Goal: Task Accomplishment & Management: Use online tool/utility

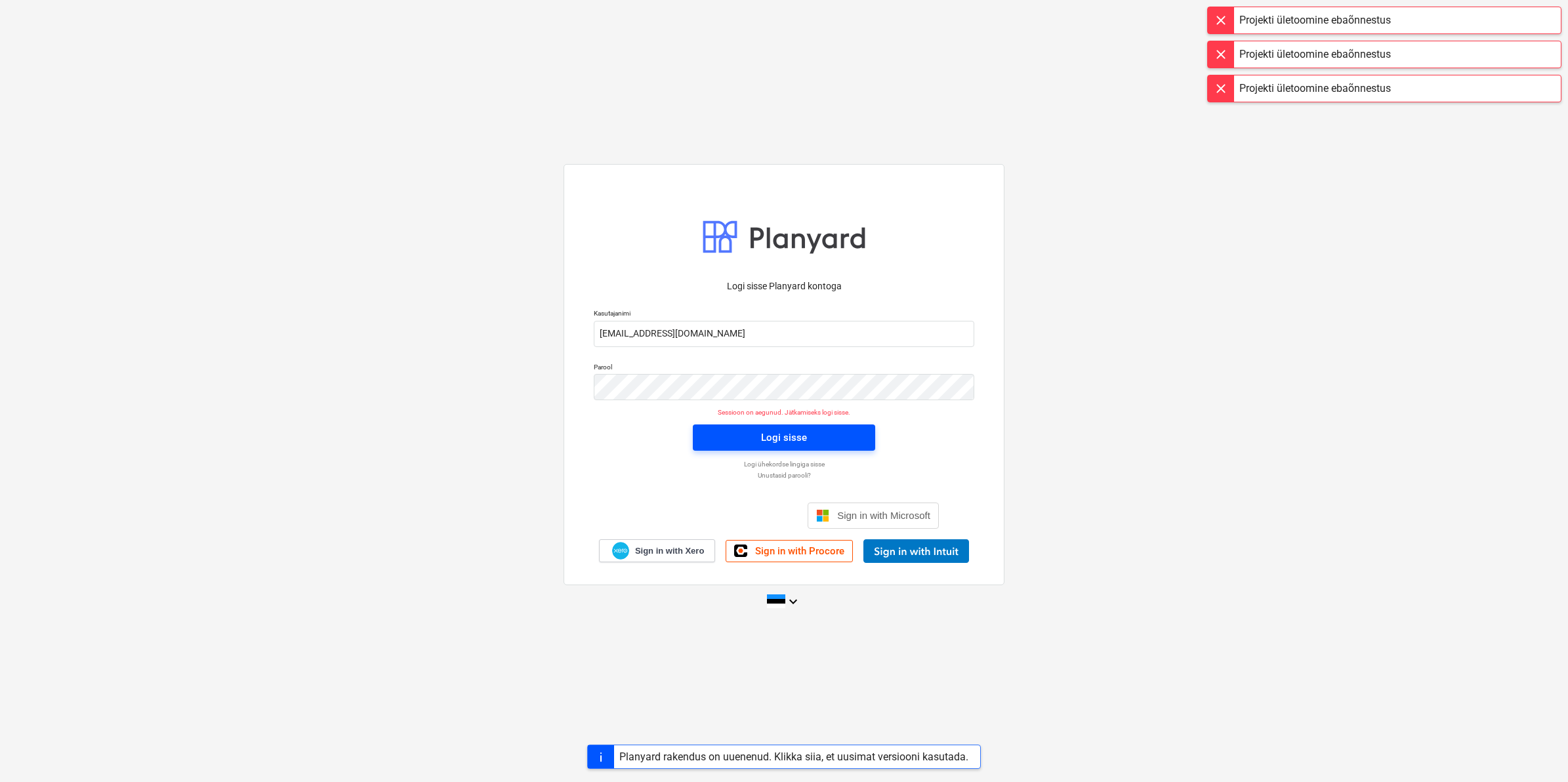
click at [784, 429] on div "Logi sisse" at bounding box center [784, 438] width 46 height 17
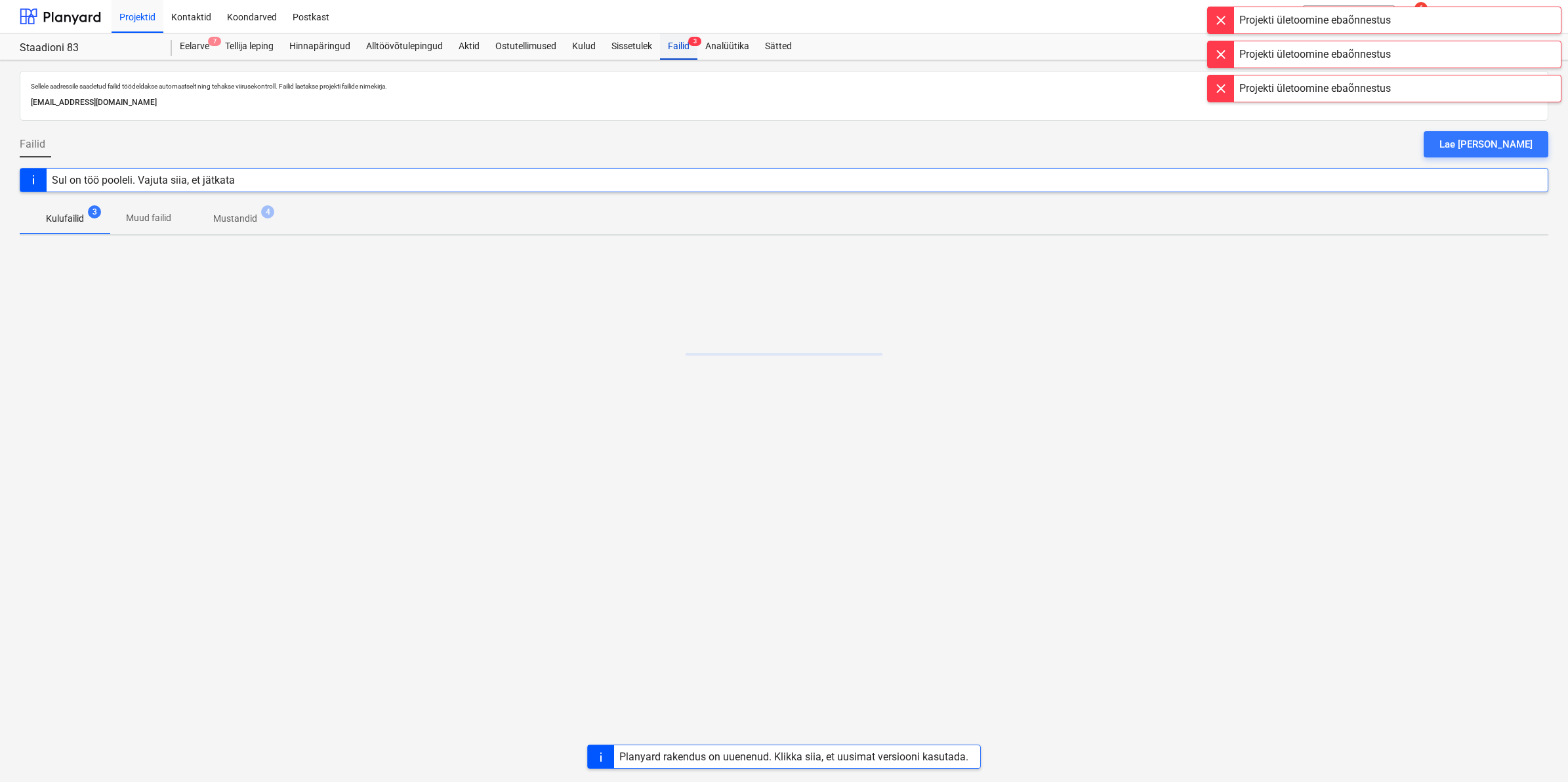
click at [681, 53] on div "Failid 3" at bounding box center [678, 46] width 37 height 26
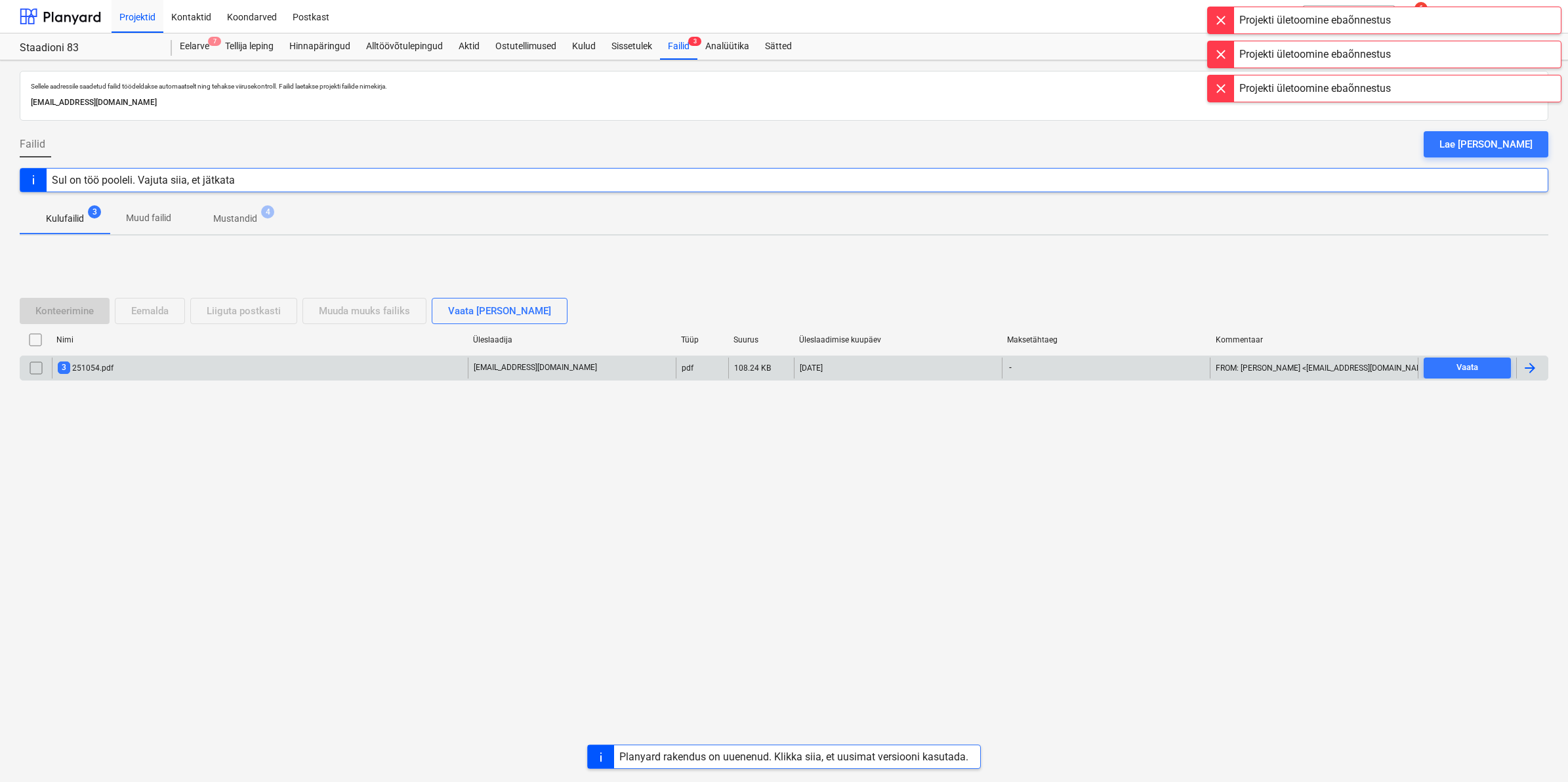
click at [108, 366] on div "3 251054.pdf" at bounding box center [85, 367] width 56 height 12
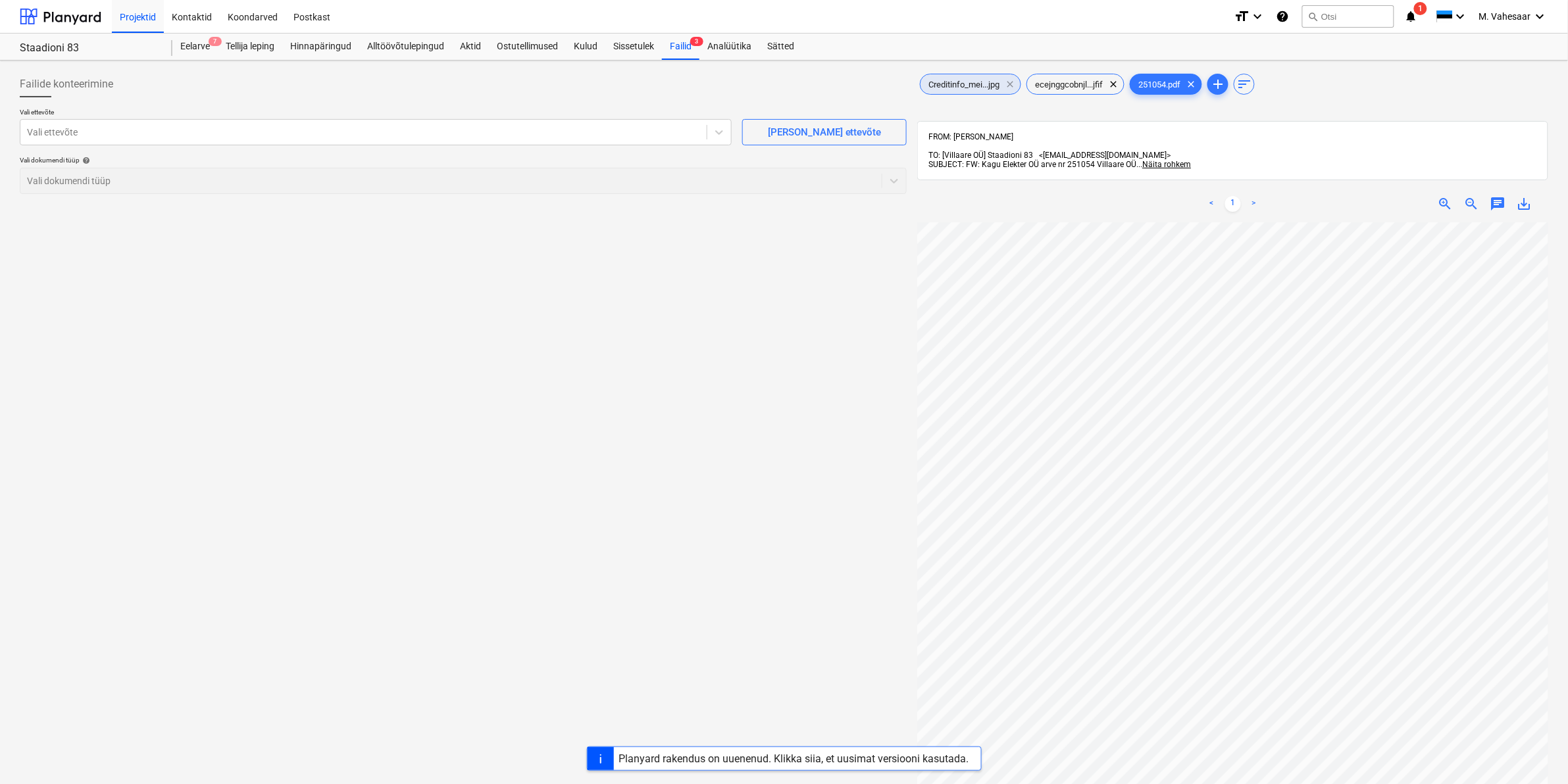
click at [1018, 86] on span "clear" at bounding box center [1009, 84] width 16 height 16
click at [1008, 83] on span "clear" at bounding box center [1007, 84] width 16 height 16
click at [679, 133] on div at bounding box center [364, 132] width 674 height 13
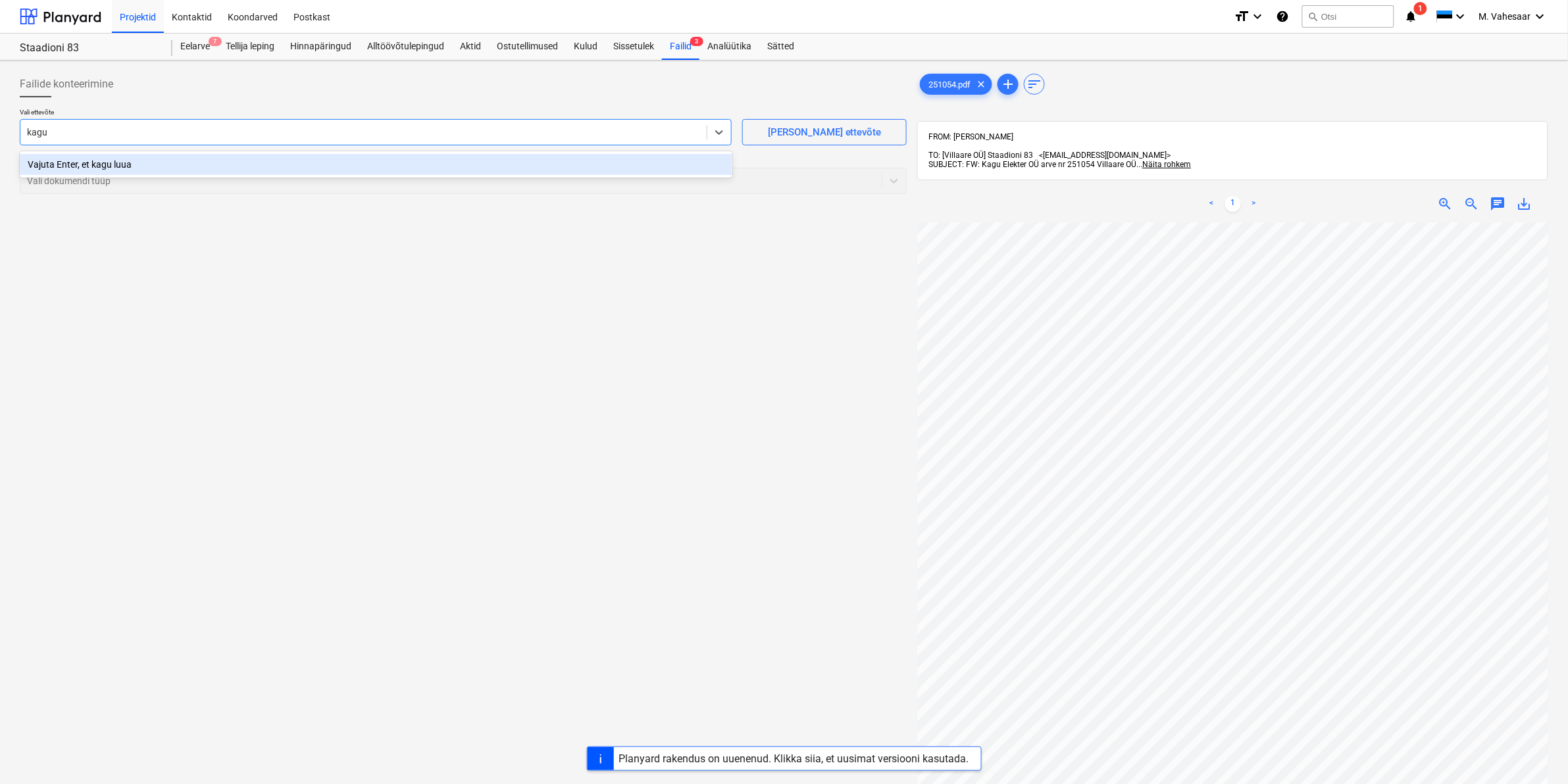
type input "kagu"
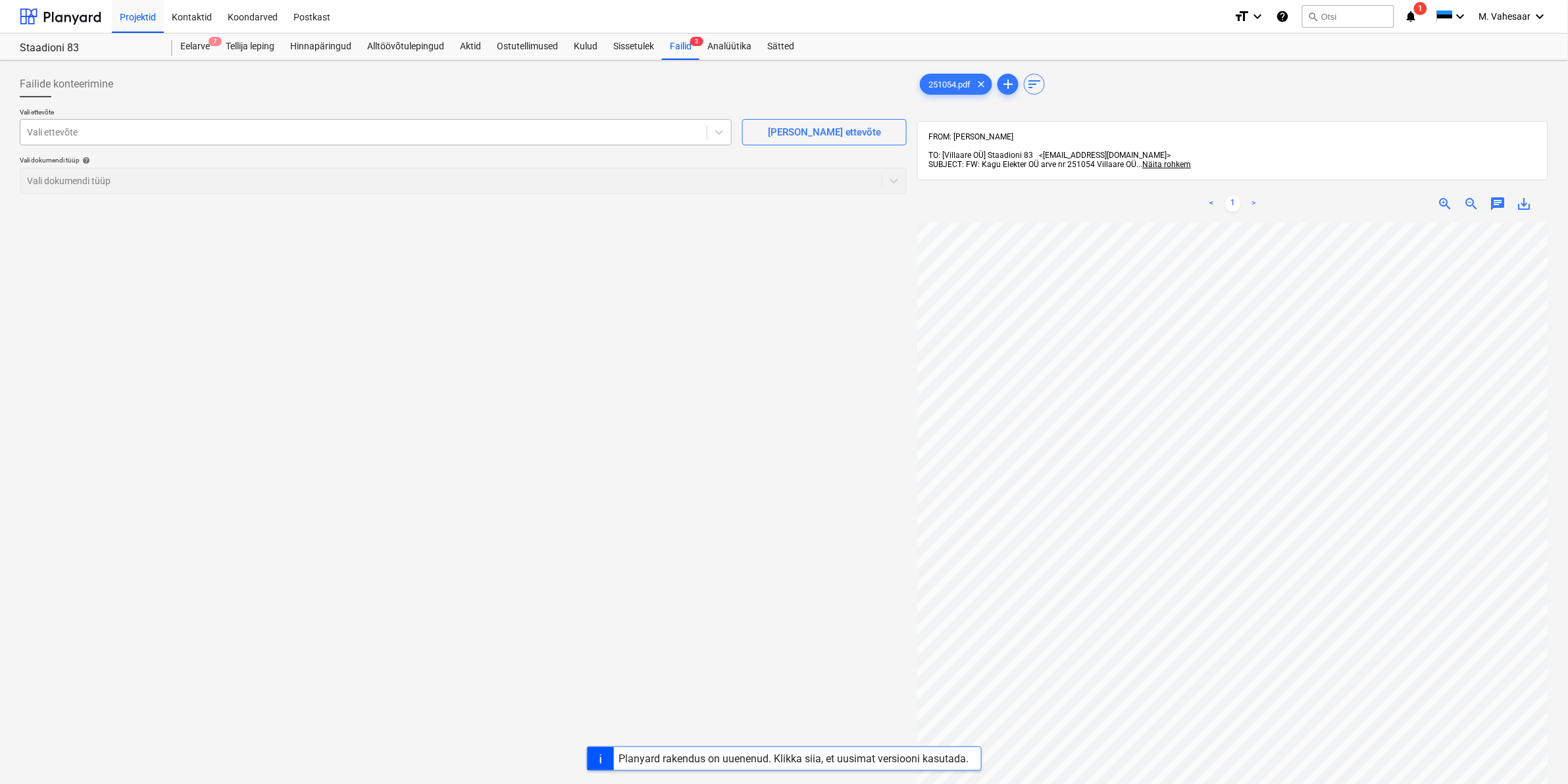
click at [192, 123] on div "Vali ettevõte" at bounding box center [364, 133] width 687 height 19
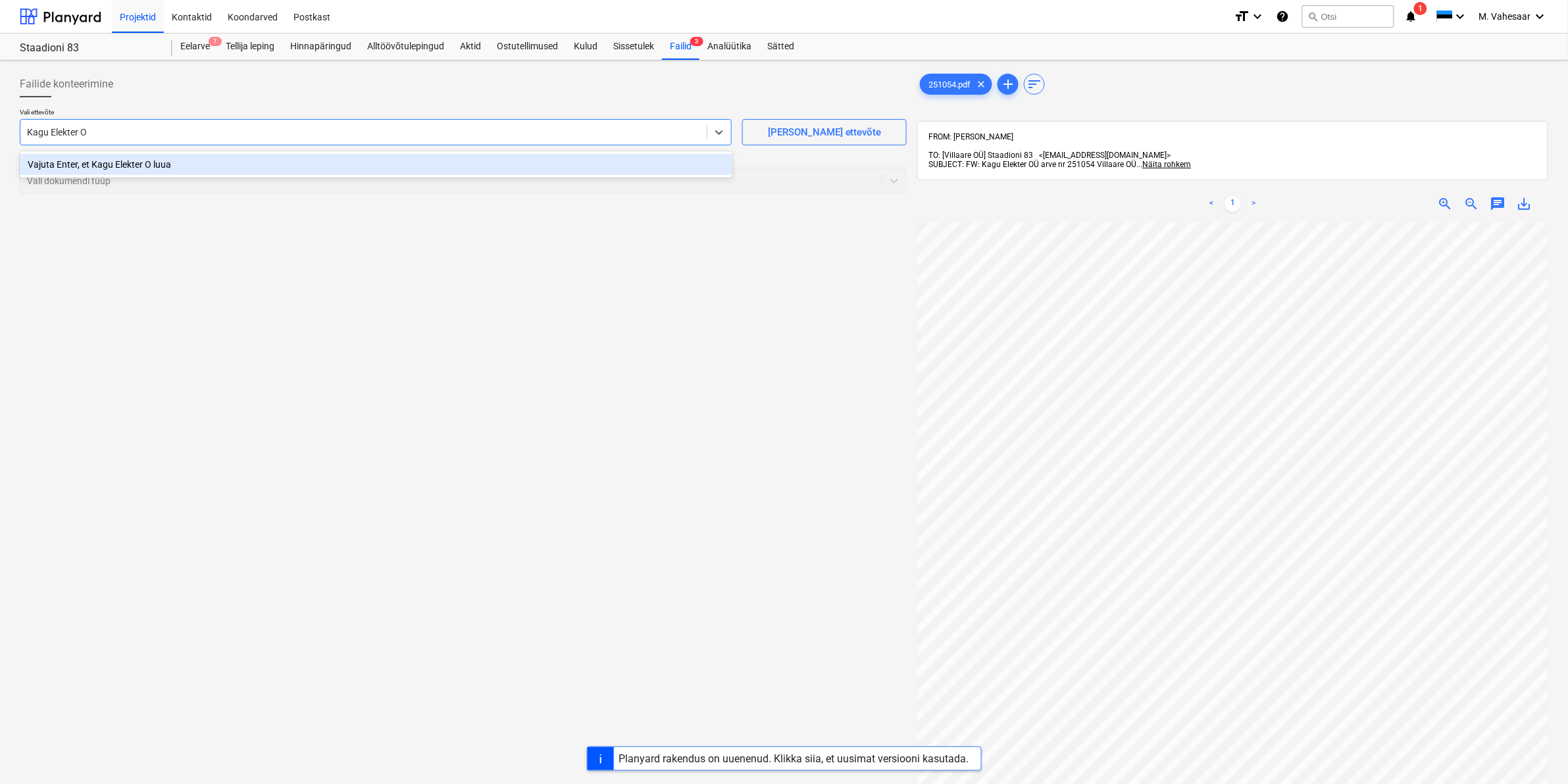
type input "Kagu Elekter OÜ"
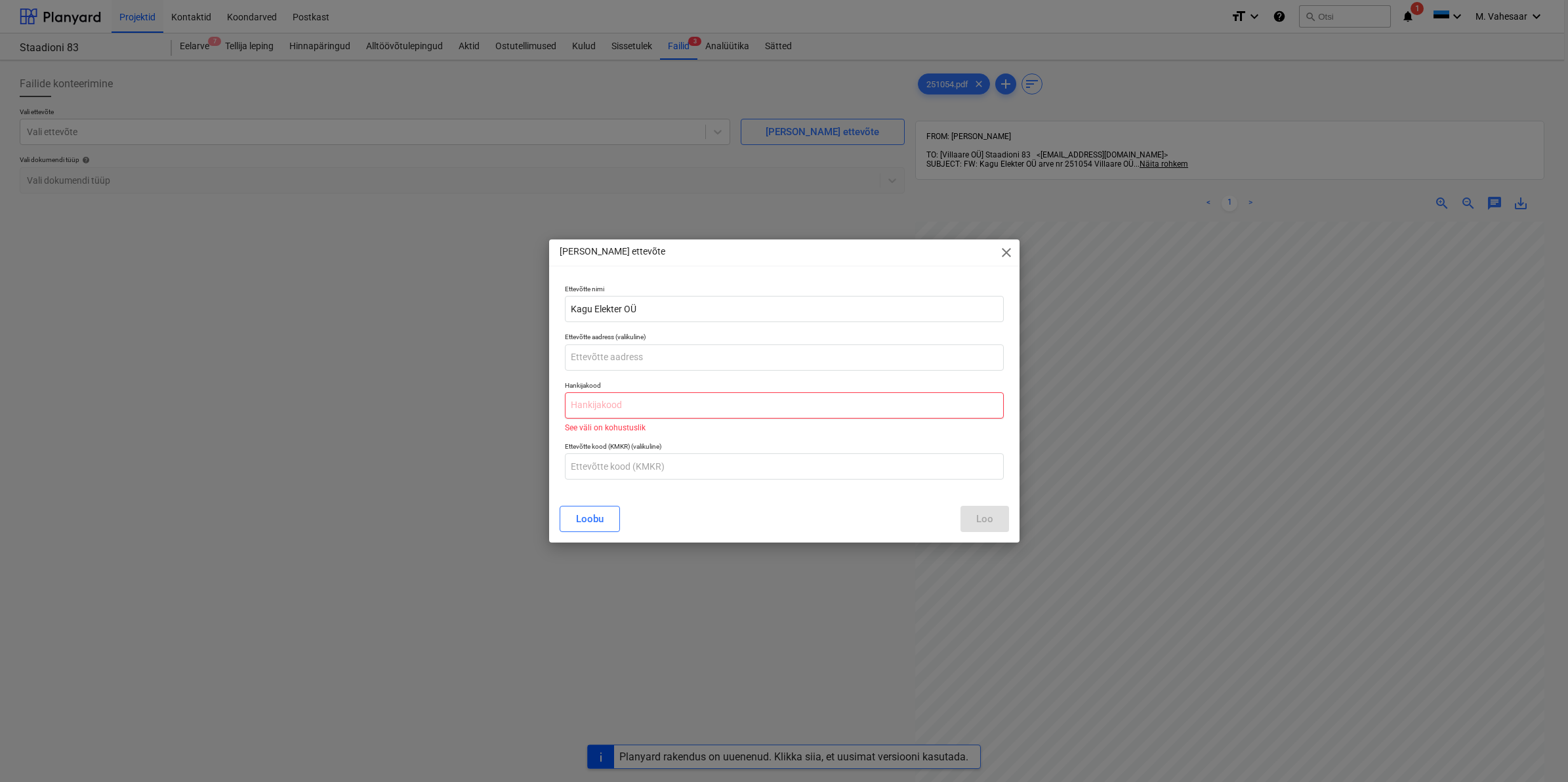
click at [592, 403] on input "text" at bounding box center [784, 405] width 438 height 26
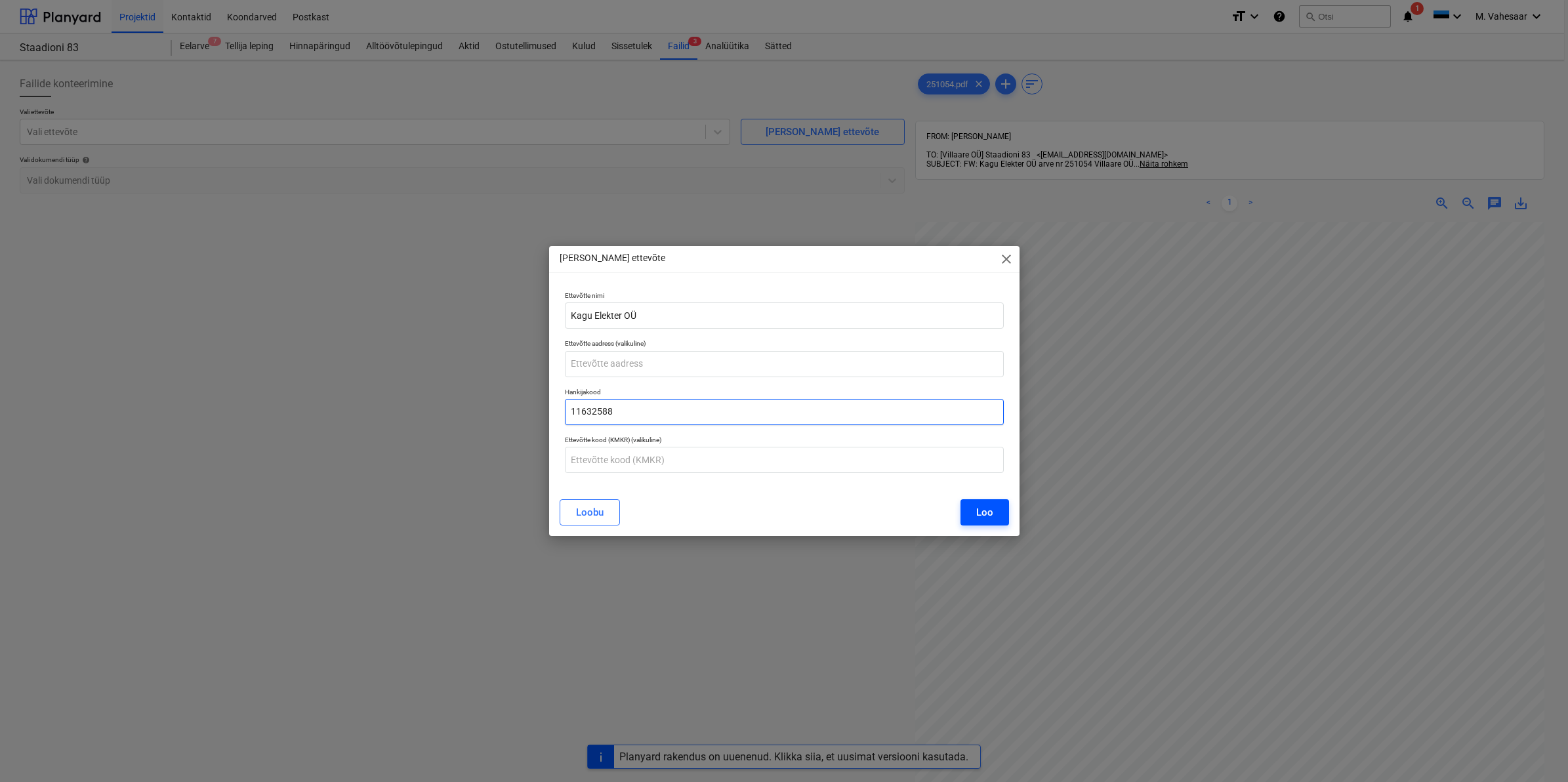
type input "11632588"
click at [968, 507] on button "Loo" at bounding box center [984, 513] width 48 height 26
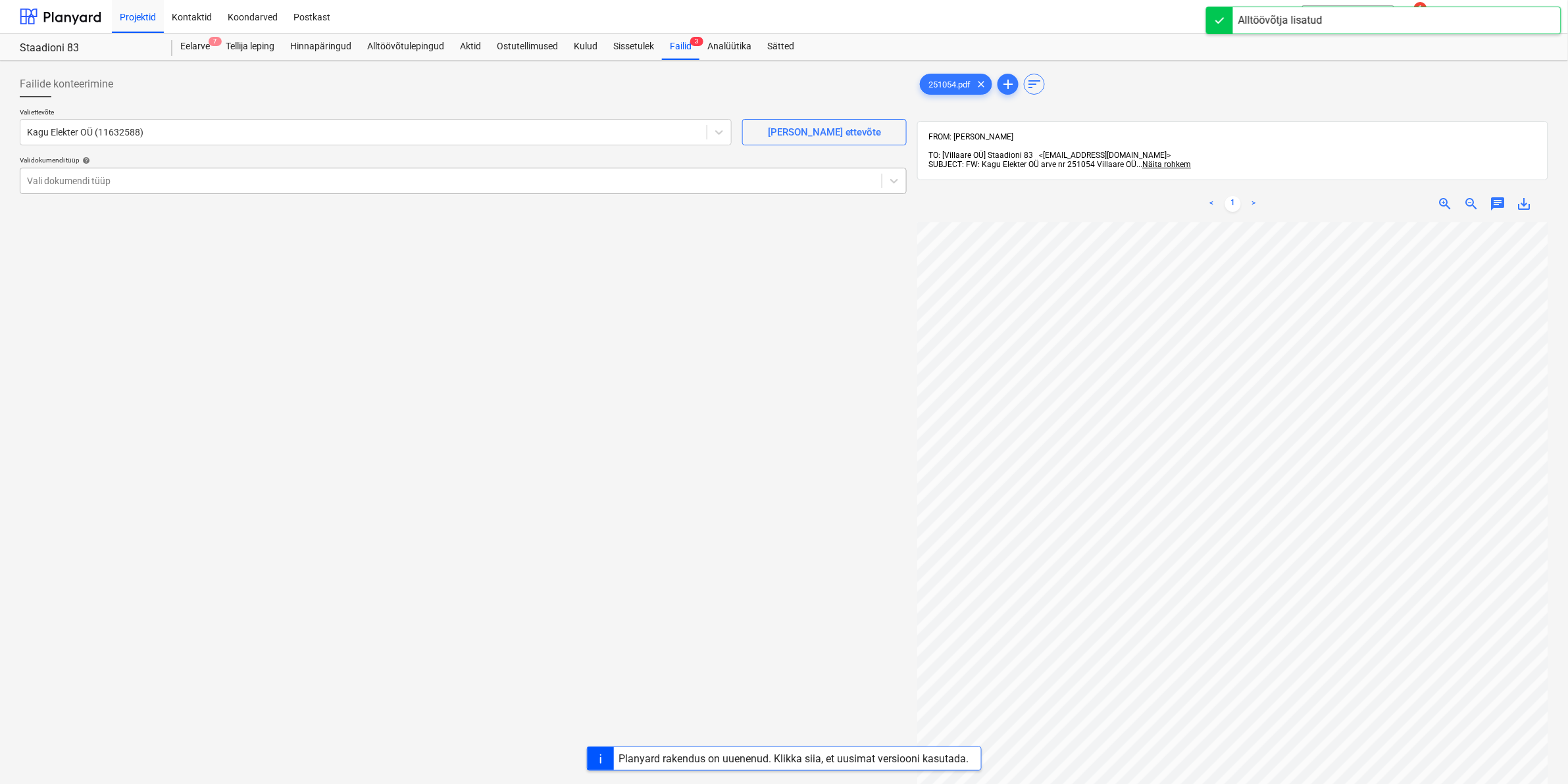
click at [146, 177] on div at bounding box center [451, 181] width 848 height 13
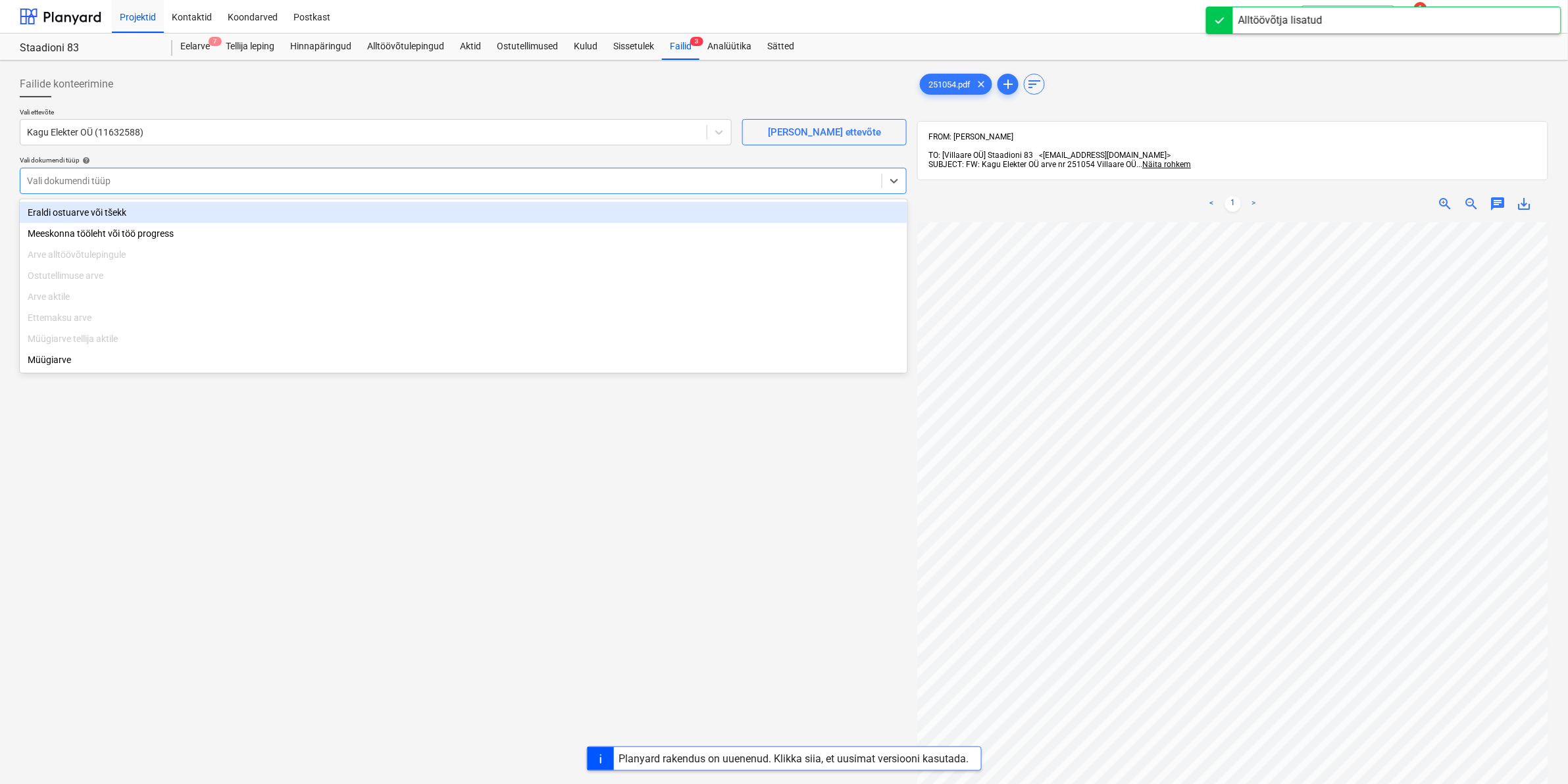
click at [109, 214] on div "Eraldi ostuarve või tšekk" at bounding box center [463, 212] width 888 height 21
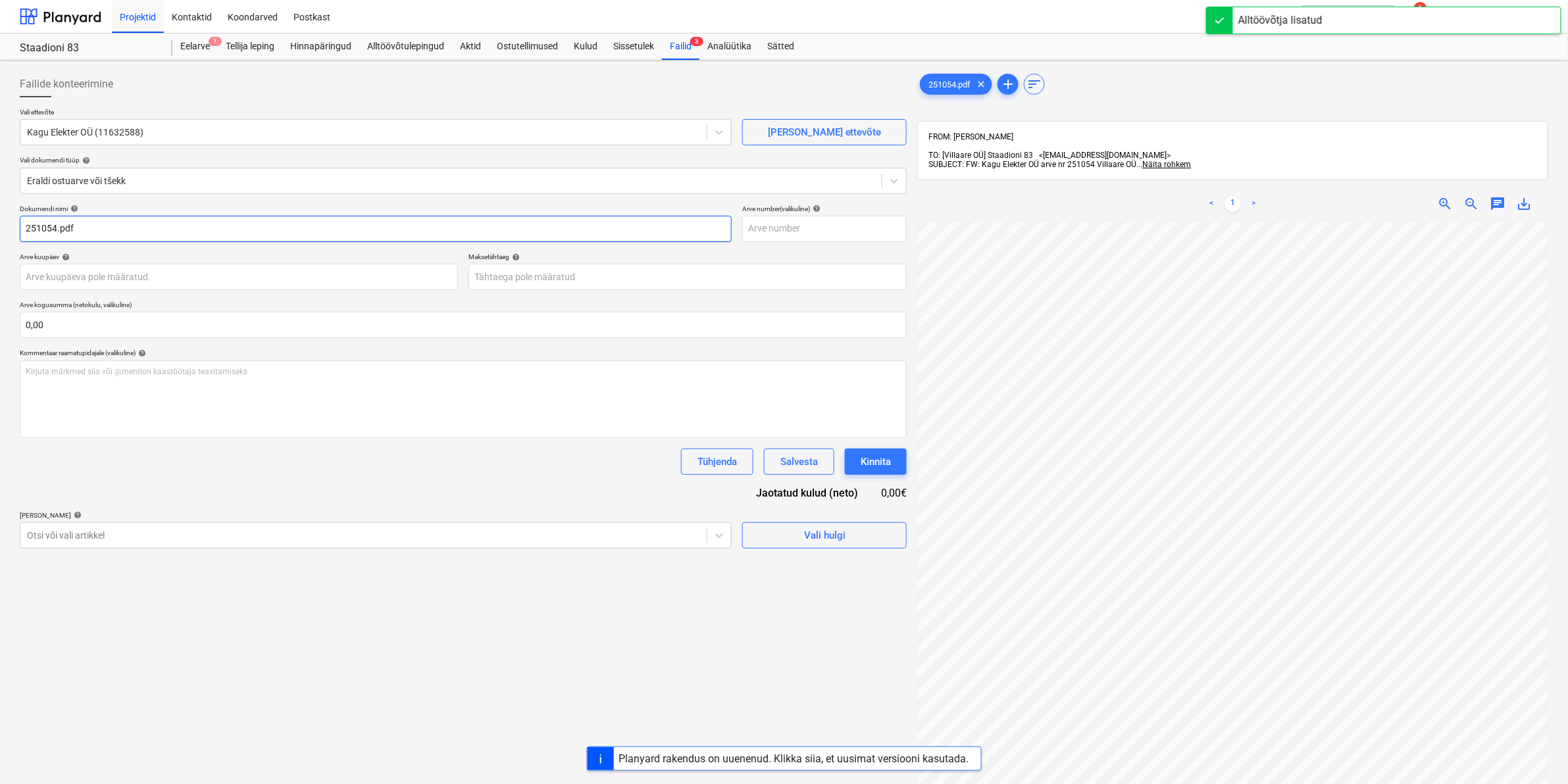
click at [24, 230] on input "251054.pdf" at bounding box center [375, 229] width 712 height 26
click at [261, 232] on input "Kagu Elekter arve 251054.pdf" at bounding box center [375, 229] width 712 height 26
type input "Kagu Elekter arve 251054.pdf"
click at [60, 536] on div at bounding box center [364, 535] width 674 height 13
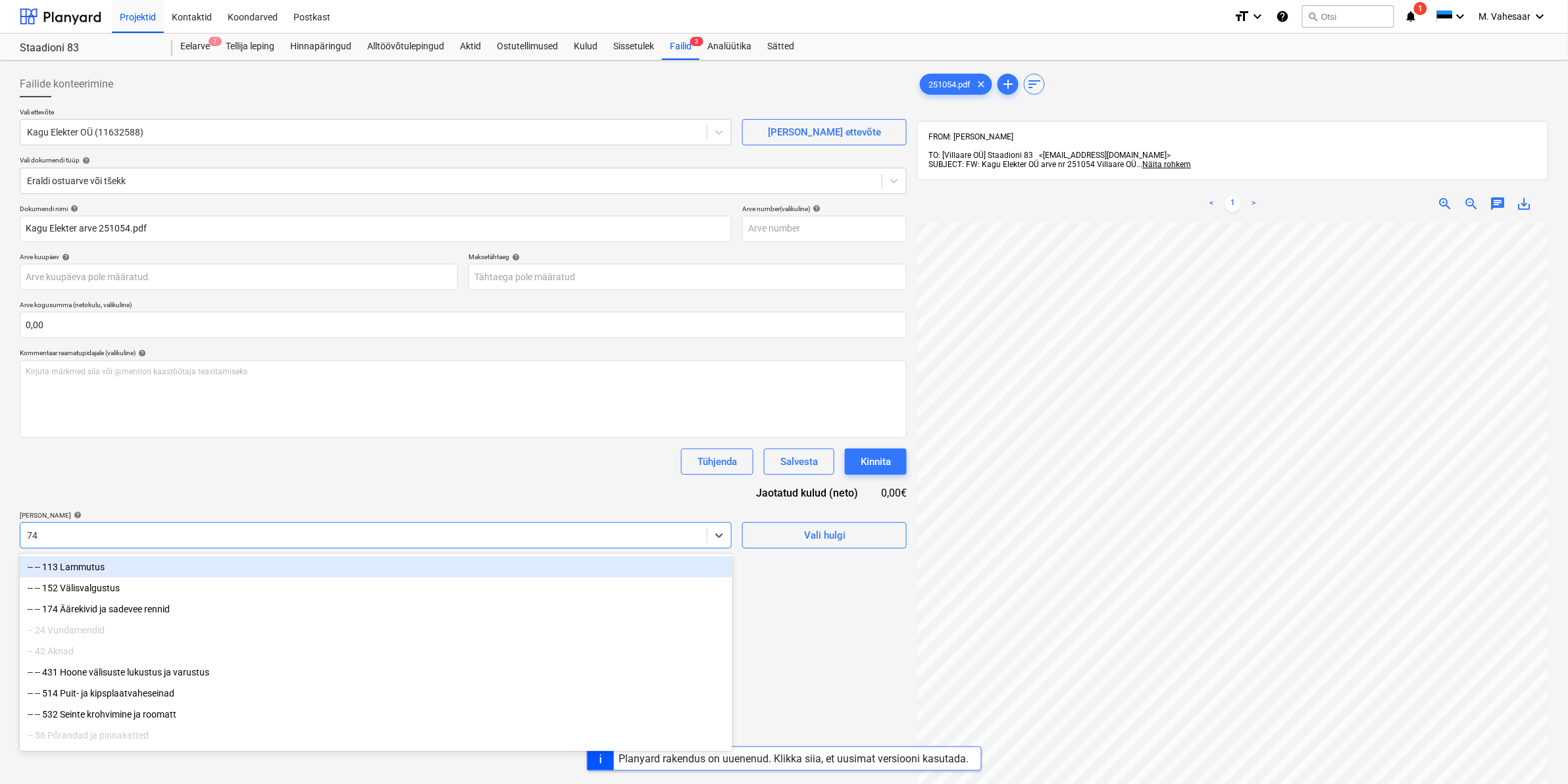
type input "741"
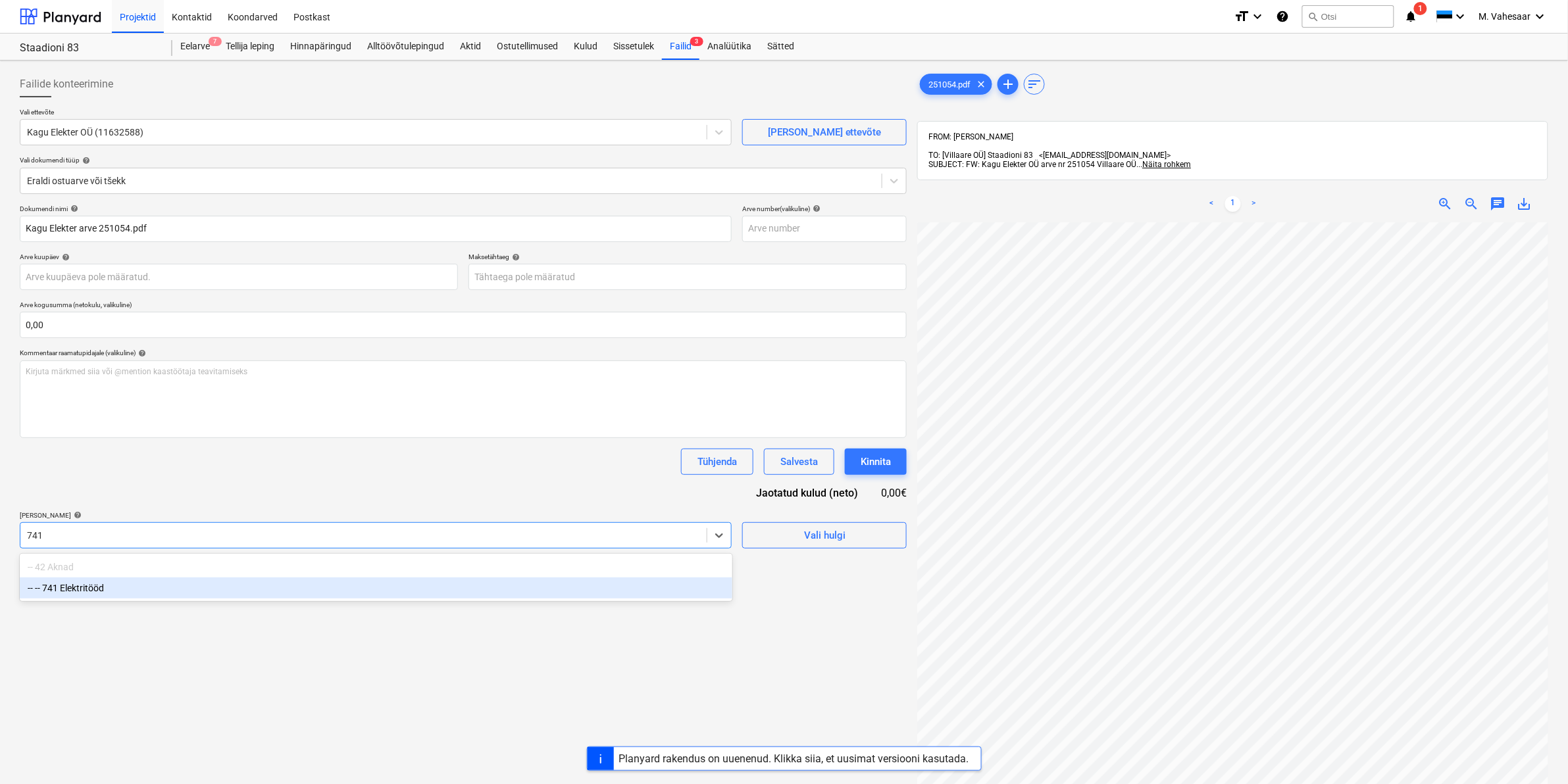
click at [96, 596] on div "-- -- 741 Elektritööd" at bounding box center [376, 588] width 713 height 21
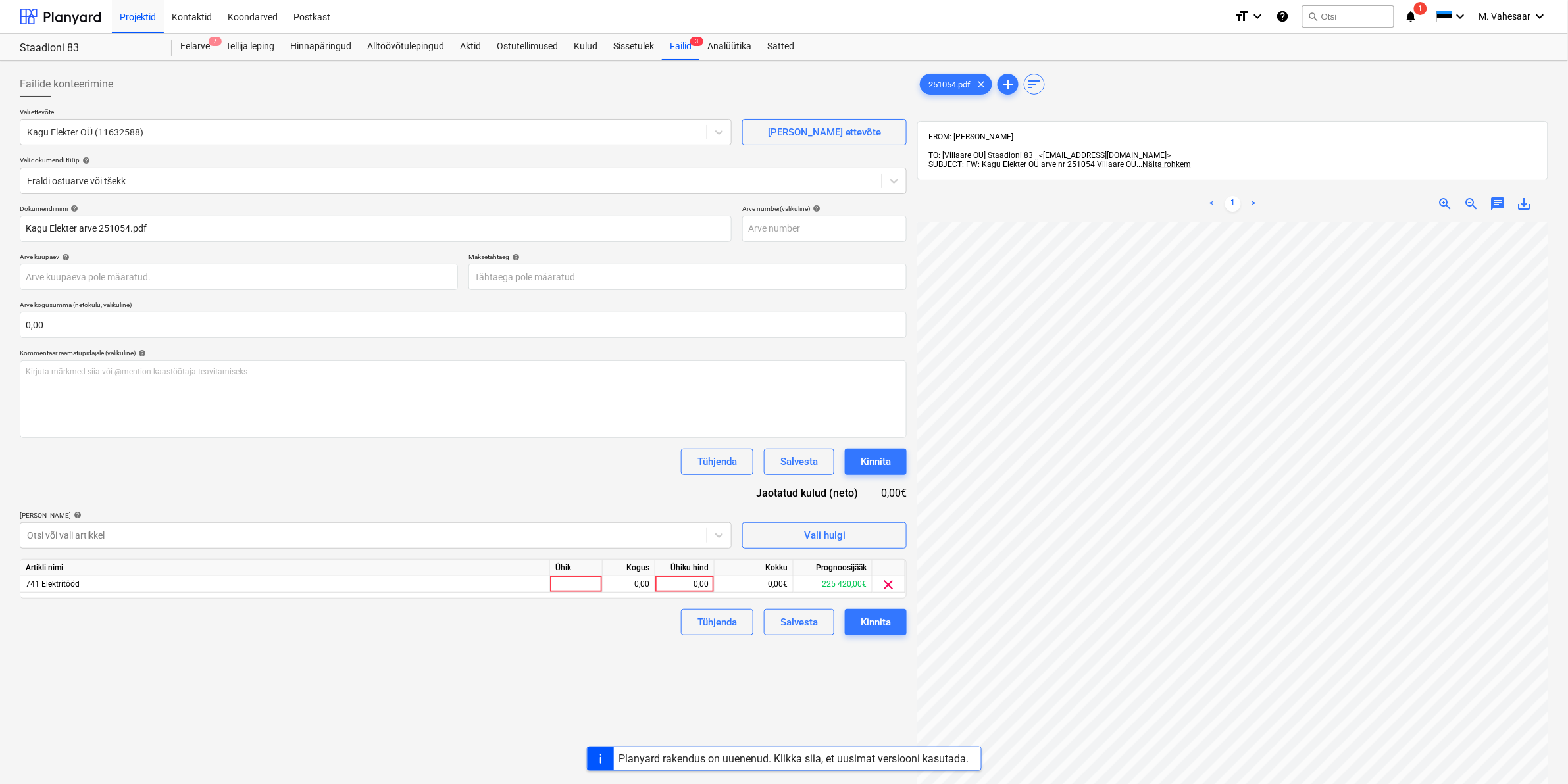
click at [827, 679] on div "Failide konteerimine Vali ettevõte Kagu Elekter OÜ (11632588) [PERSON_NAME] uus…" at bounding box center [463, 521] width 897 height 909
click at [671, 581] on div "0,00" at bounding box center [685, 585] width 48 height 17
type input "9409,06"
click at [646, 625] on div "Tühjenda Salvesta Kinnita" at bounding box center [463, 623] width 887 height 26
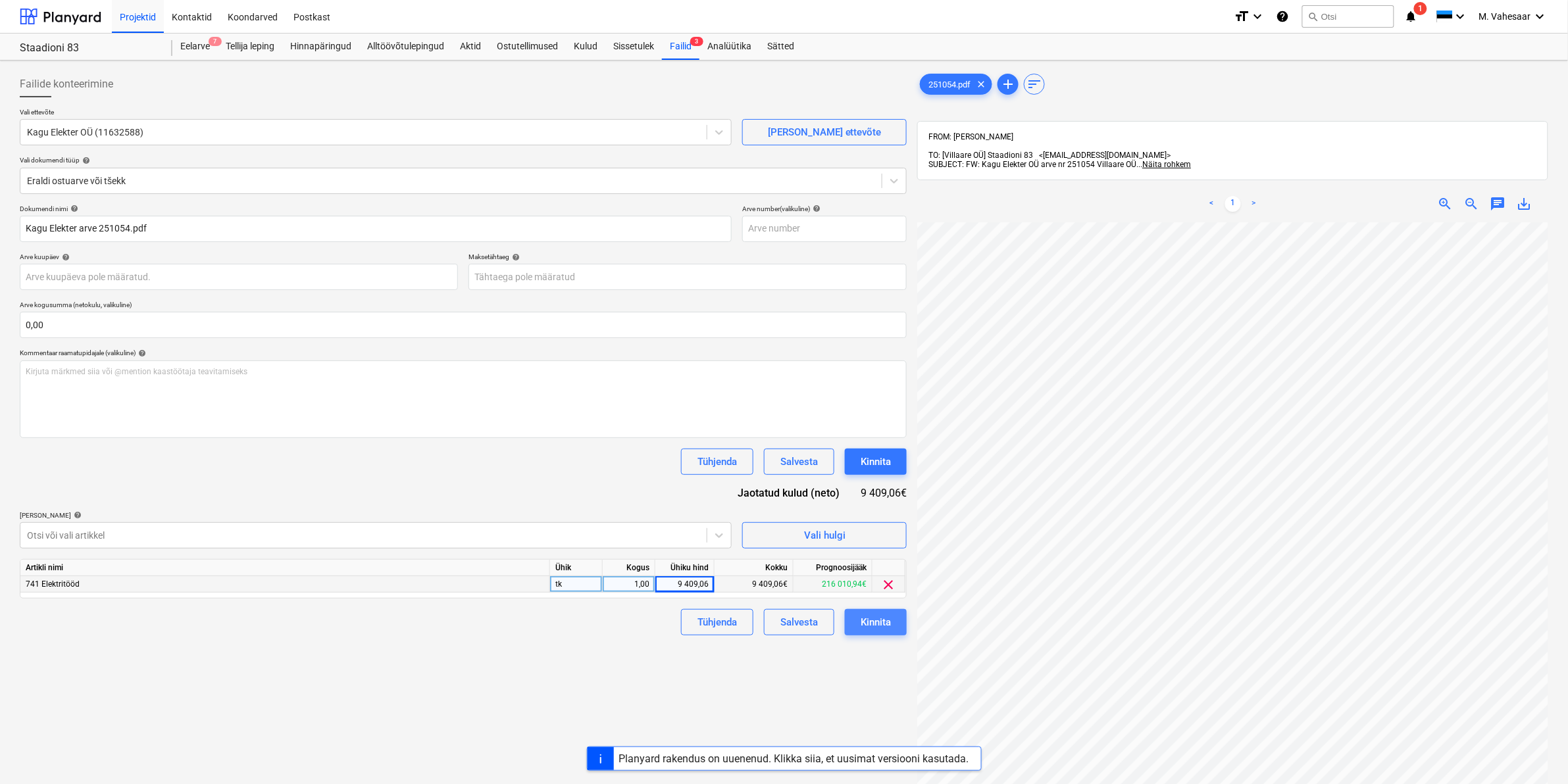
click at [866, 621] on div "Kinnita" at bounding box center [876, 623] width 31 height 17
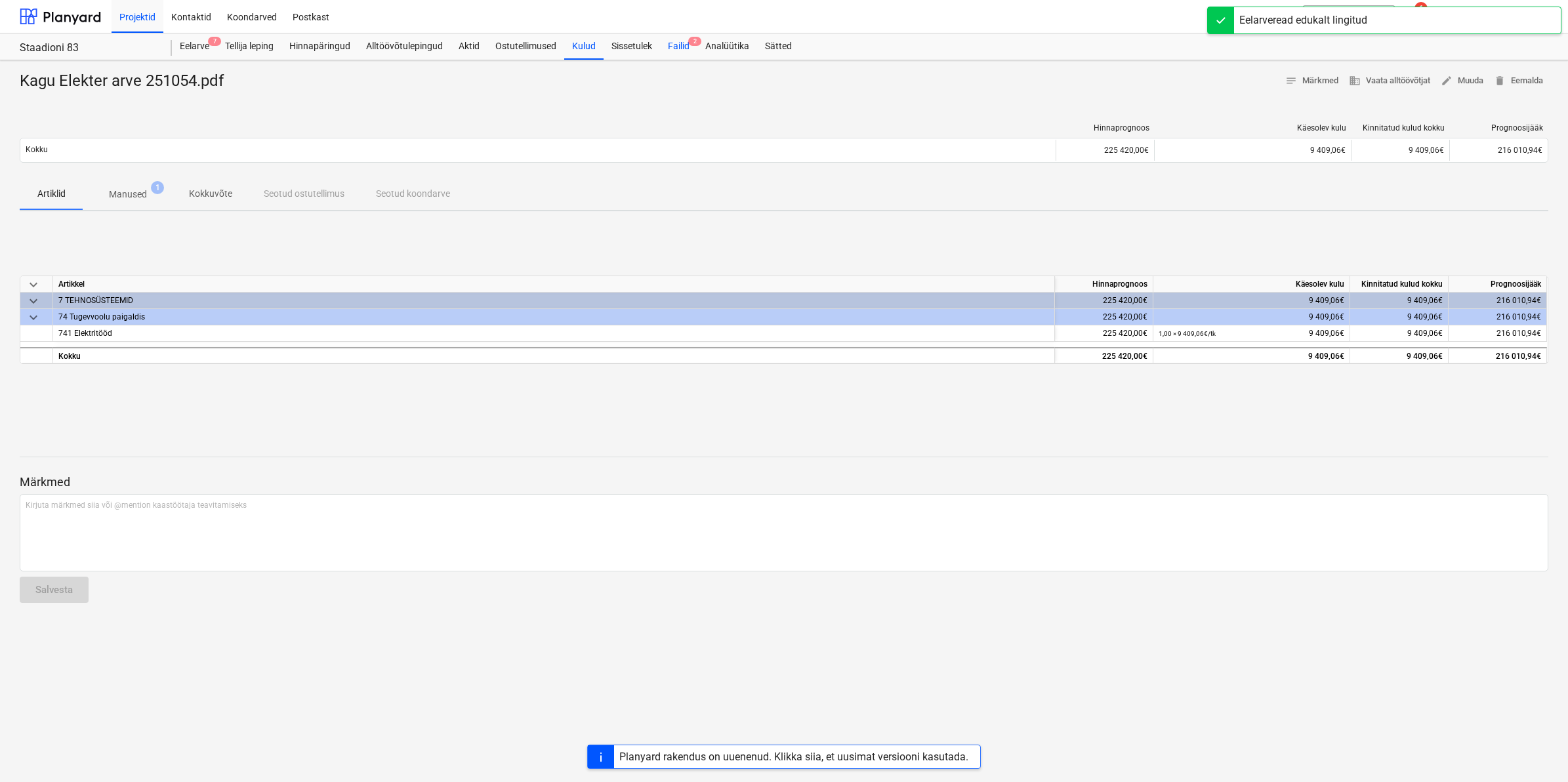
click at [681, 46] on div "Failid 2" at bounding box center [678, 46] width 37 height 26
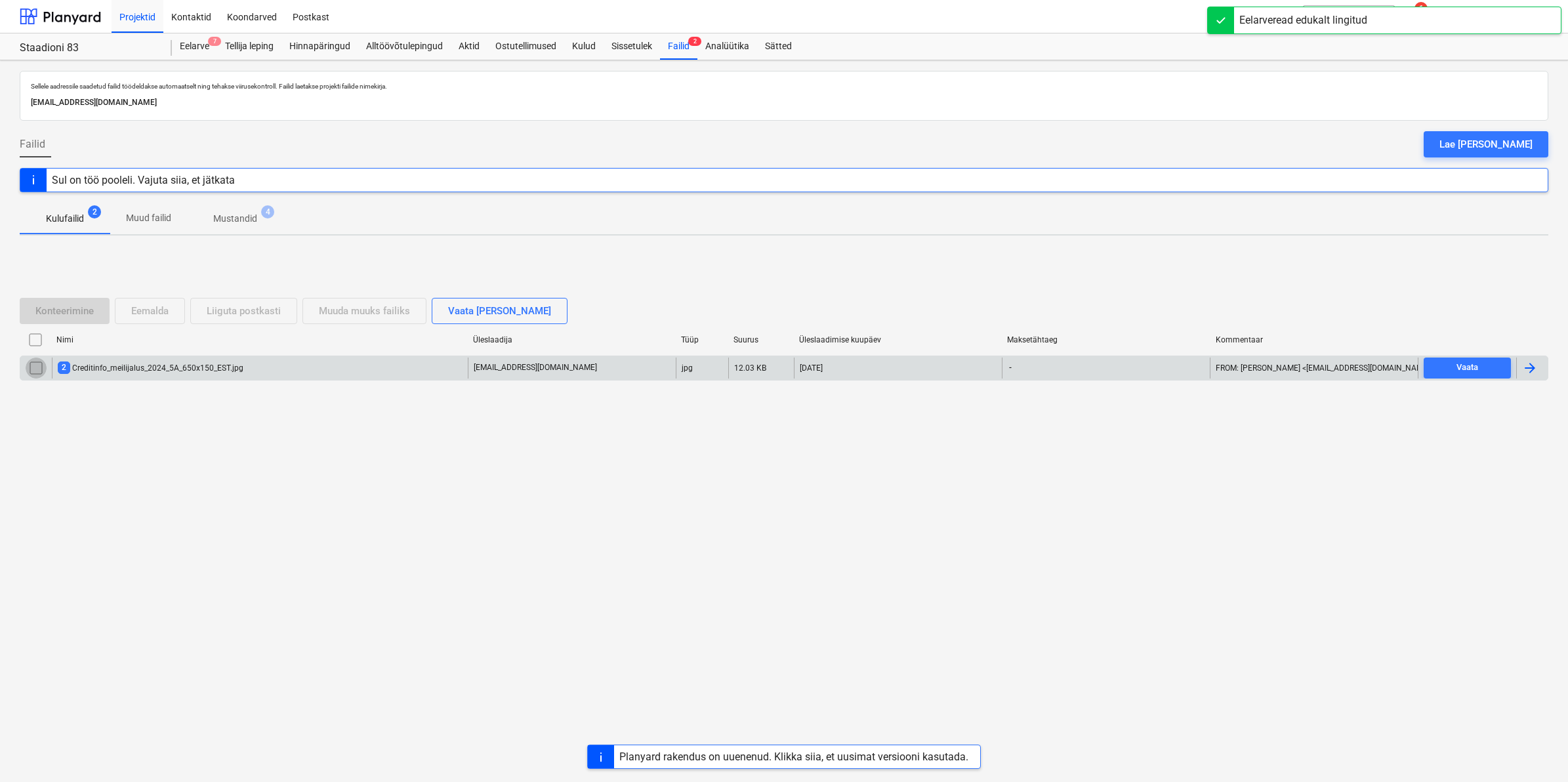
click at [37, 368] on input "checkbox" at bounding box center [36, 368] width 21 height 21
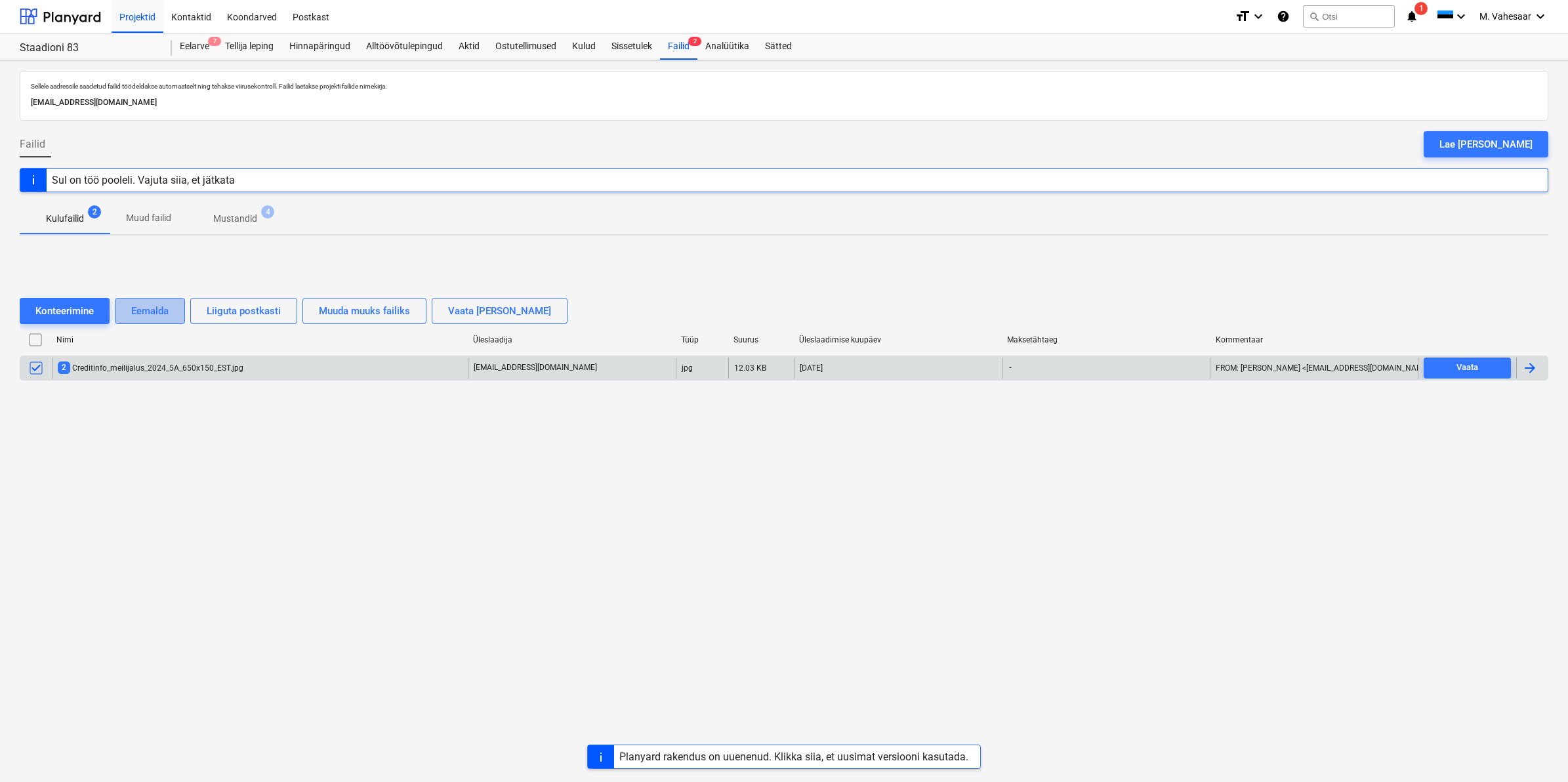
click at [161, 313] on div "Eemalda" at bounding box center [150, 311] width 37 height 17
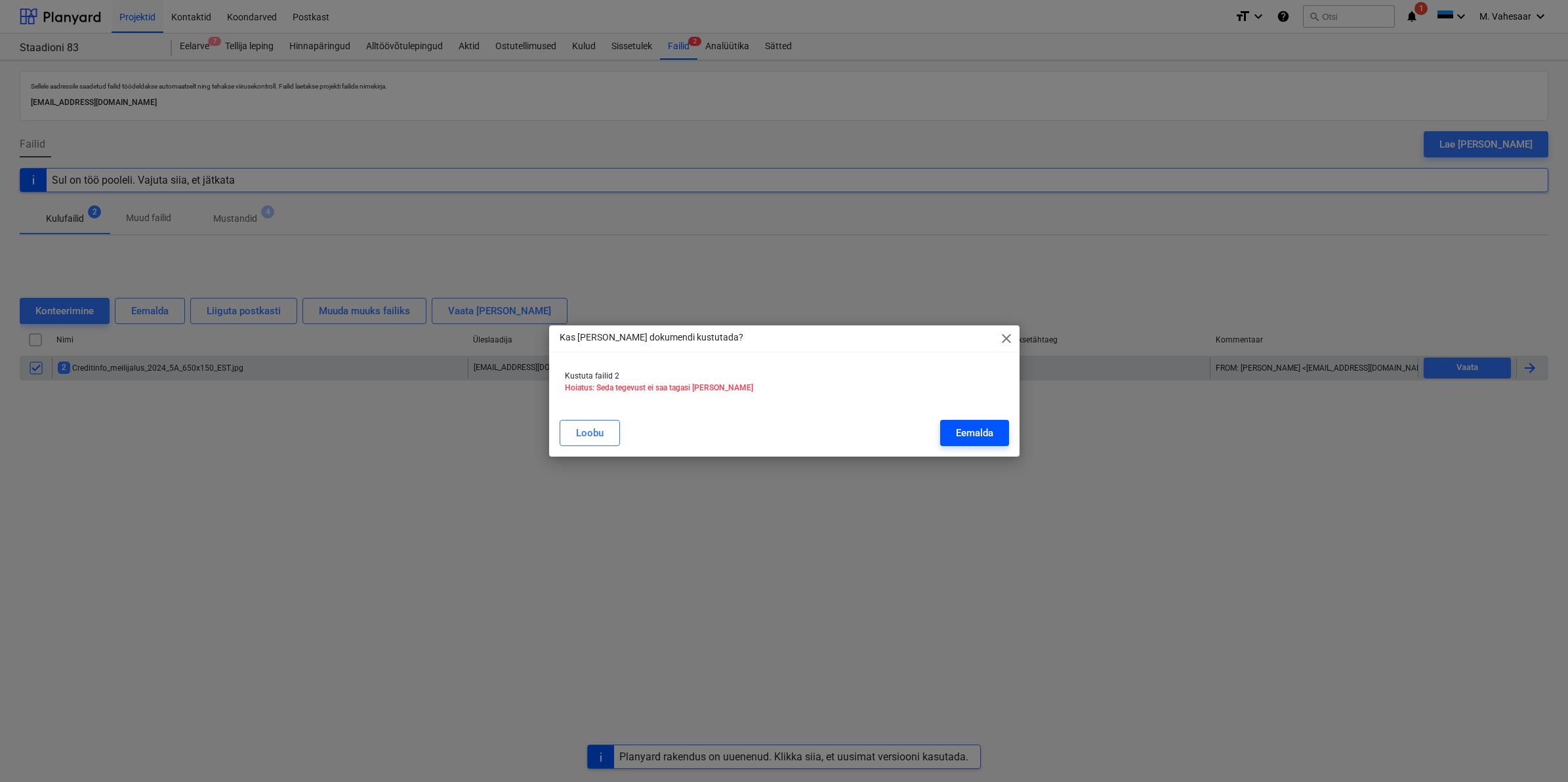
click at [993, 430] on button "Eemalda" at bounding box center [974, 433] width 68 height 26
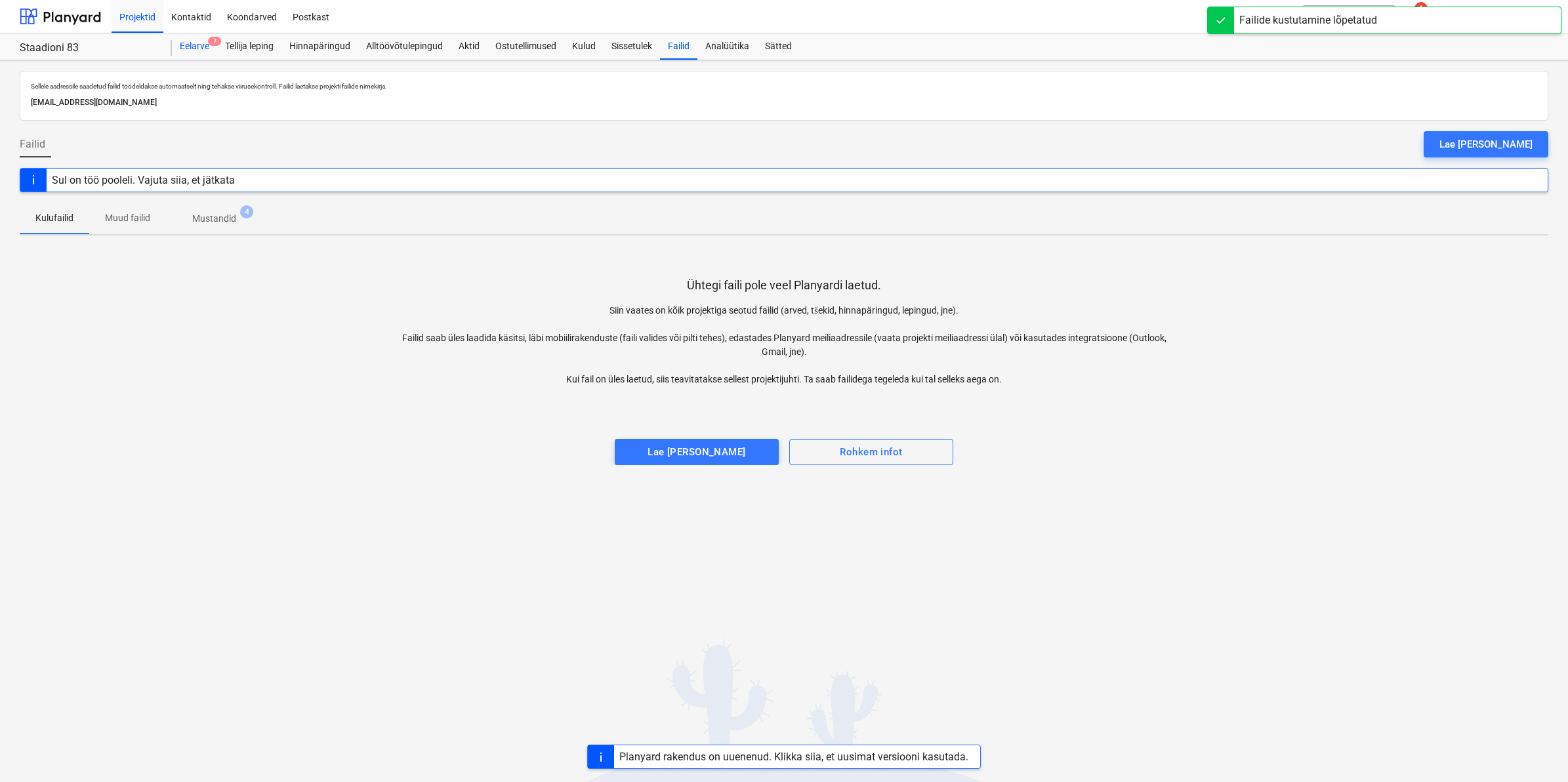
click at [209, 40] on span "7" at bounding box center [215, 42] width 13 height 9
